Goal: Task Accomplishment & Management: Use online tool/utility

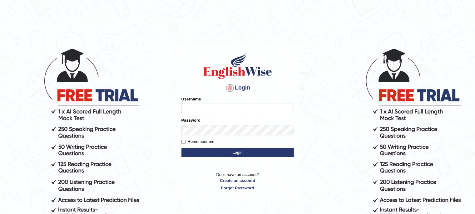
type input "LeoJavier"
click at [203, 151] on button "Login" at bounding box center [237, 152] width 112 height 9
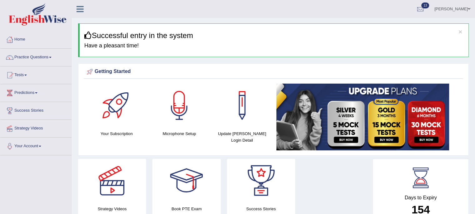
drag, startPoint x: 0, startPoint y: 0, endPoint x: 203, endPoint y: 151, distance: 252.7
click at [203, 151] on div "Your Subscription Microphone Setup Update Pearson Login Detail" at bounding box center [273, 118] width 379 height 69
click at [30, 77] on link "Tests" at bounding box center [35, 74] width 71 height 16
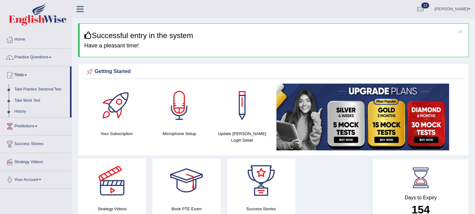
click at [29, 100] on link "Take Mock Test" at bounding box center [41, 100] width 58 height 11
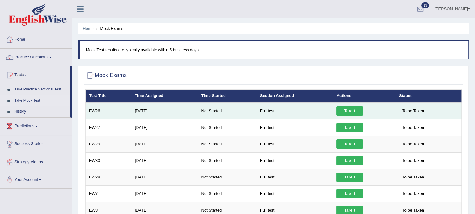
click at [353, 108] on link "Take it" at bounding box center [349, 110] width 27 height 9
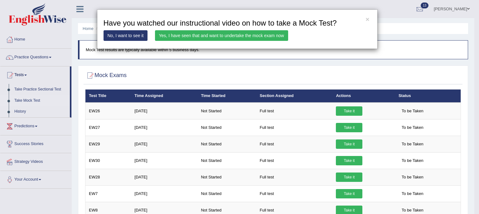
click at [252, 34] on link "Yes, I have seen that and want to undertake the mock exam now" at bounding box center [221, 35] width 133 height 11
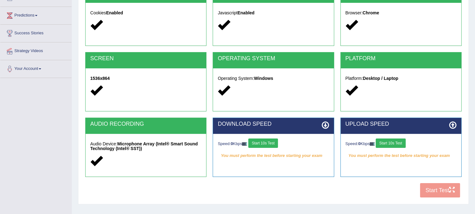
scroll to position [81, 0]
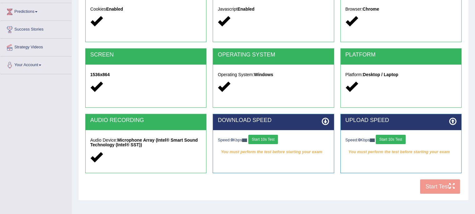
click at [263, 140] on button "Start 10s Test" at bounding box center [263, 139] width 30 height 9
click at [382, 138] on button "Start 10s Test" at bounding box center [390, 139] width 30 height 9
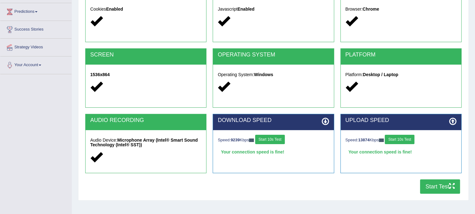
click at [445, 188] on button "Start Test" at bounding box center [440, 186] width 40 height 14
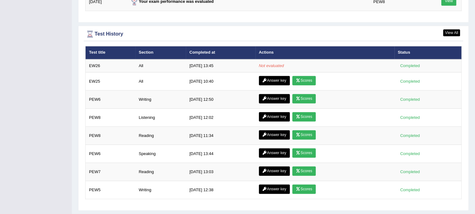
scroll to position [847, 0]
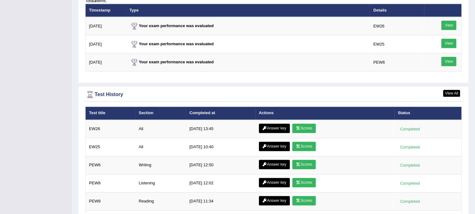
scroll to position [794, 0]
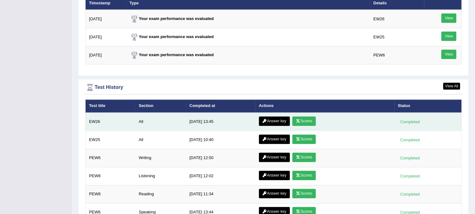
click at [310, 119] on link "Scores" at bounding box center [303, 120] width 23 height 9
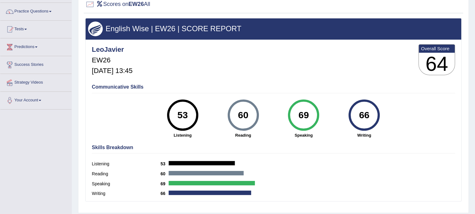
scroll to position [114, 0]
